Goal: Find specific page/section: Find specific page/section

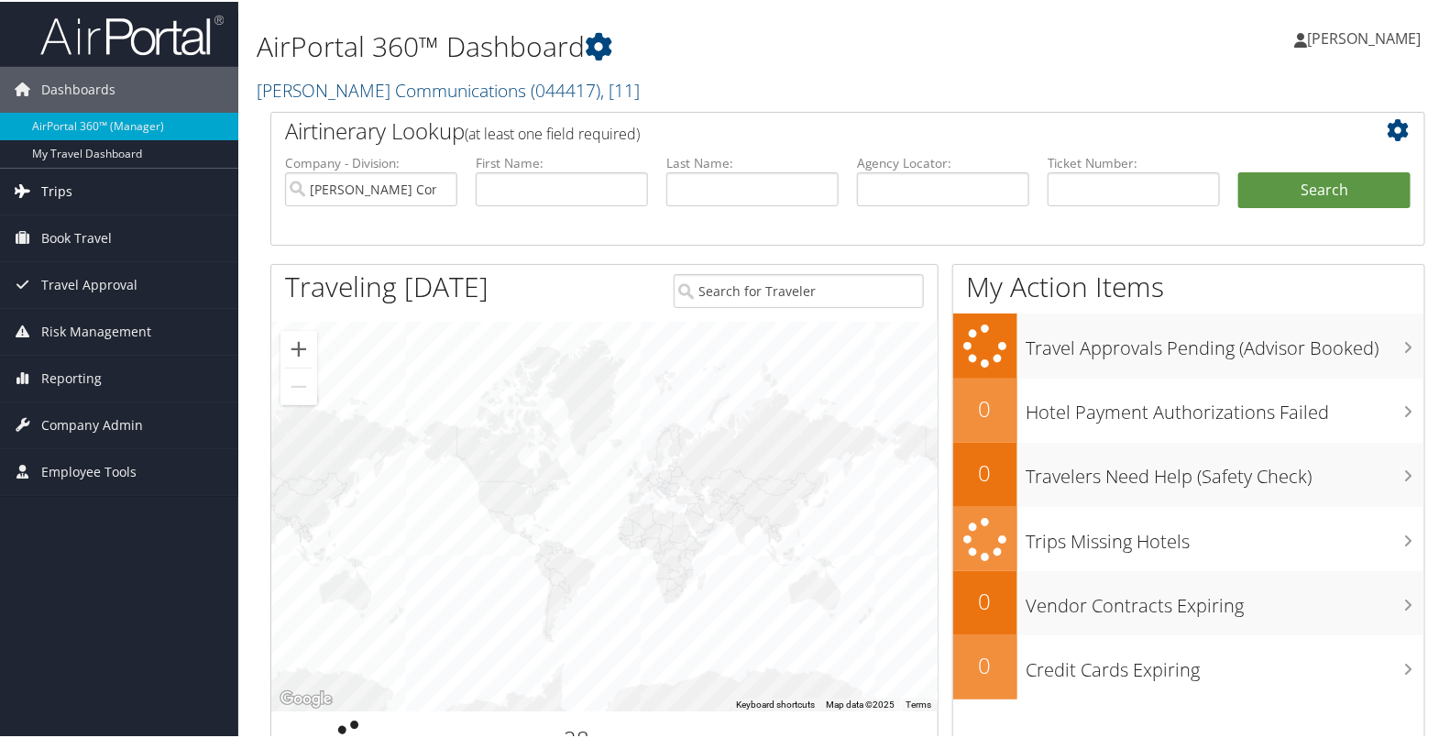
click at [116, 179] on link "Trips" at bounding box center [119, 190] width 238 height 46
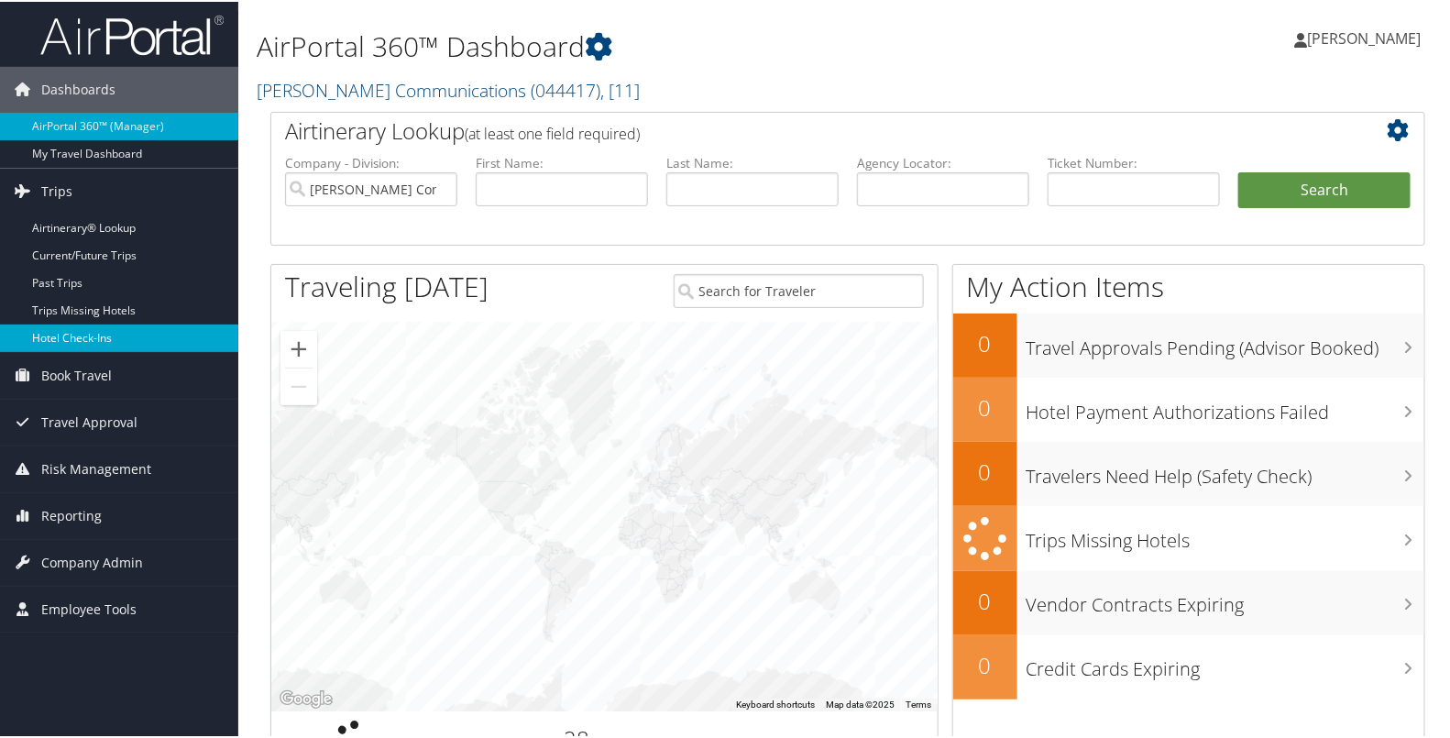
click at [92, 330] on link "Hotel Check-ins" at bounding box center [119, 337] width 238 height 28
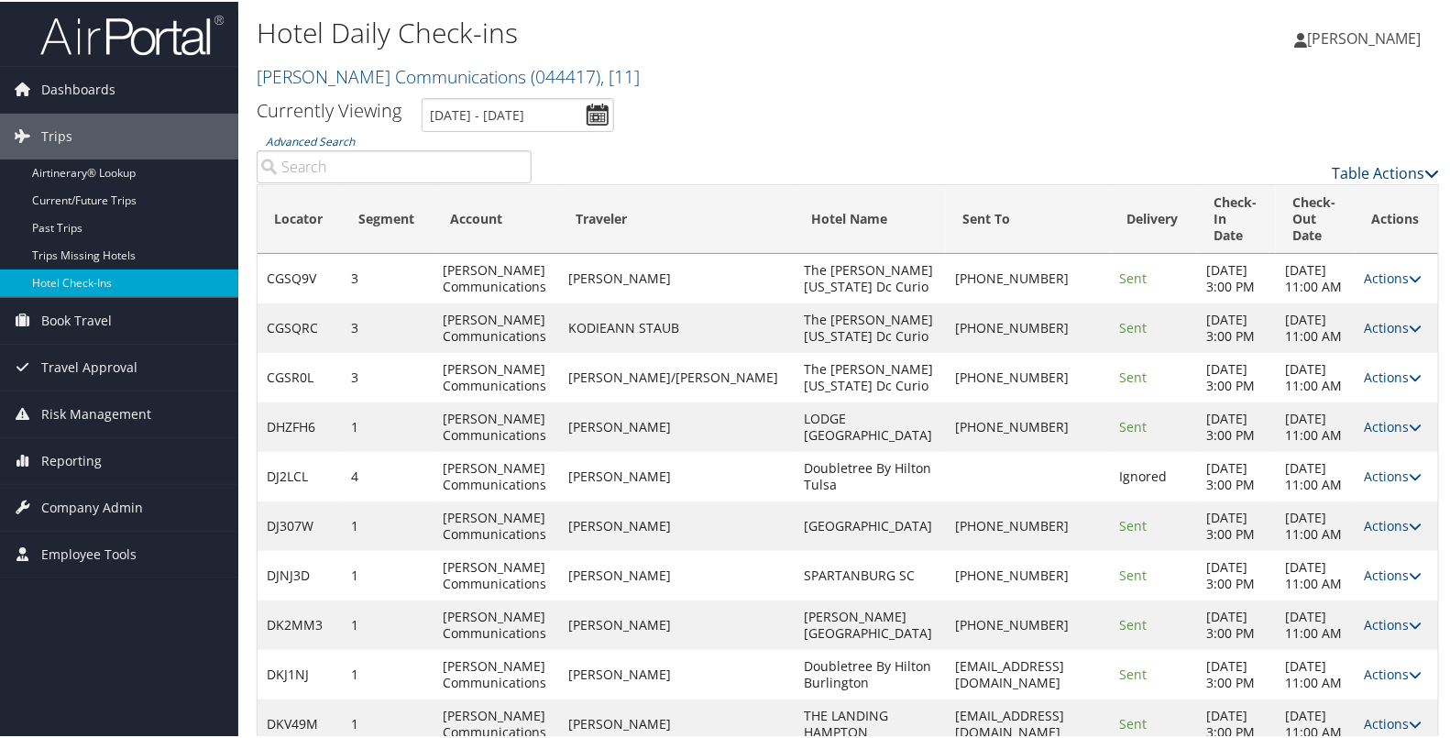
click at [1384, 167] on link "Table Actions" at bounding box center [1385, 171] width 107 height 20
click at [1272, 264] on link "Page Length" at bounding box center [1311, 262] width 241 height 31
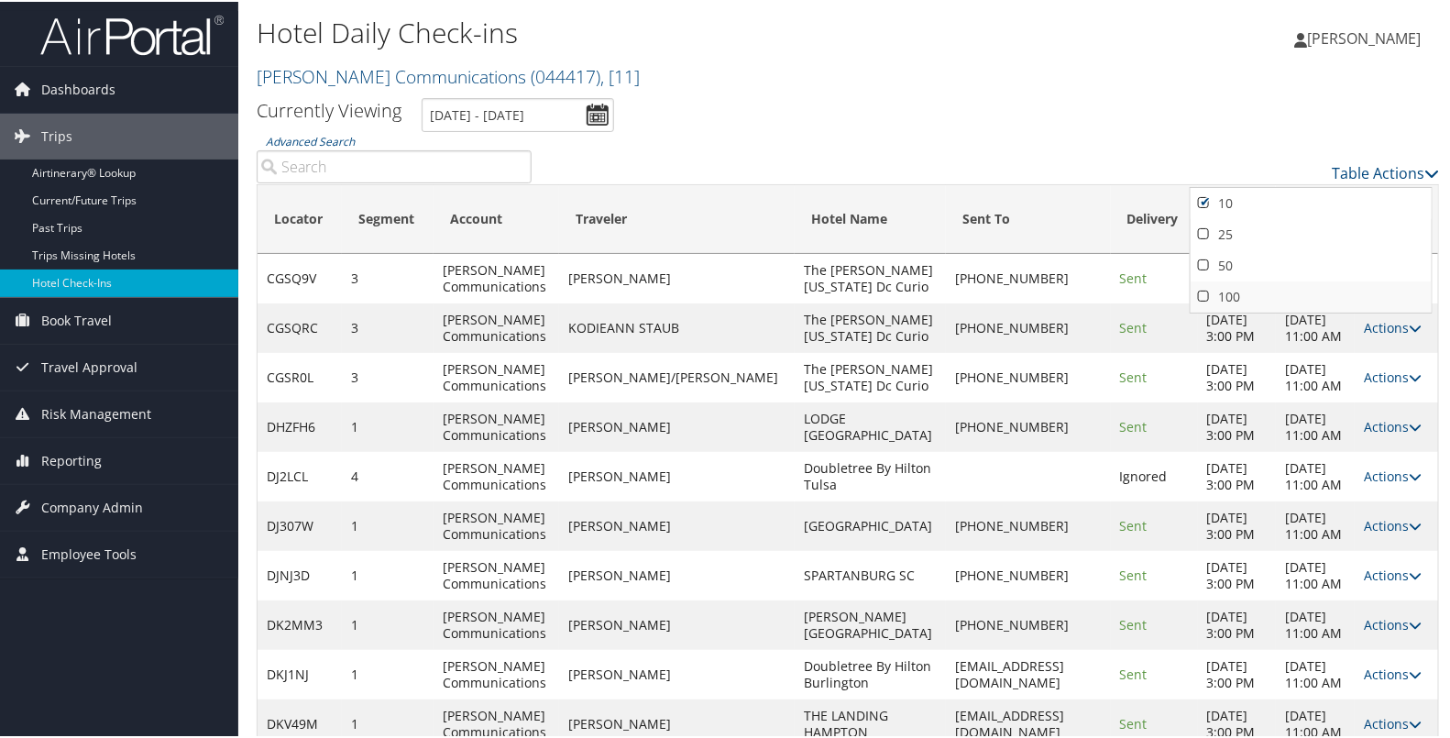
click at [1247, 296] on link "100" at bounding box center [1311, 295] width 241 height 31
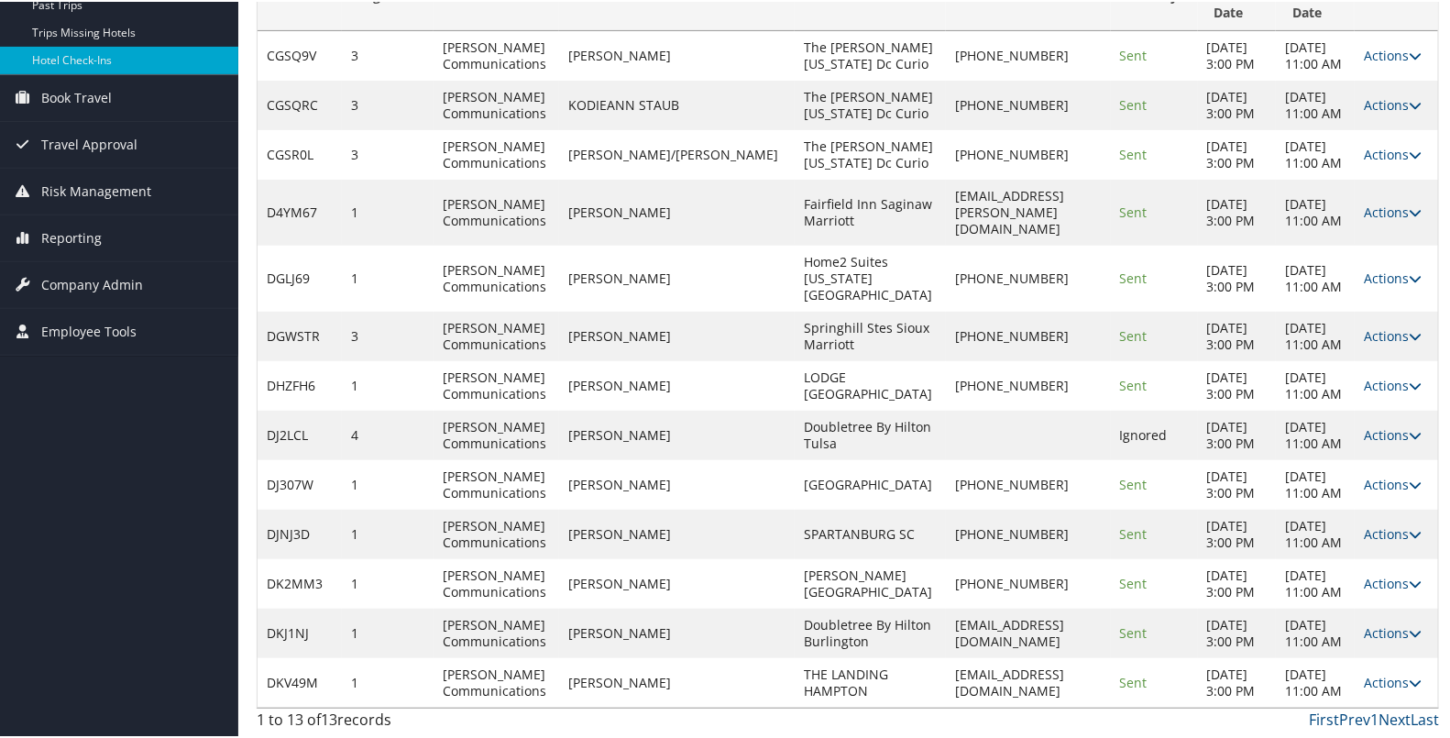
scroll to position [402, 0]
